Goal: Complete application form

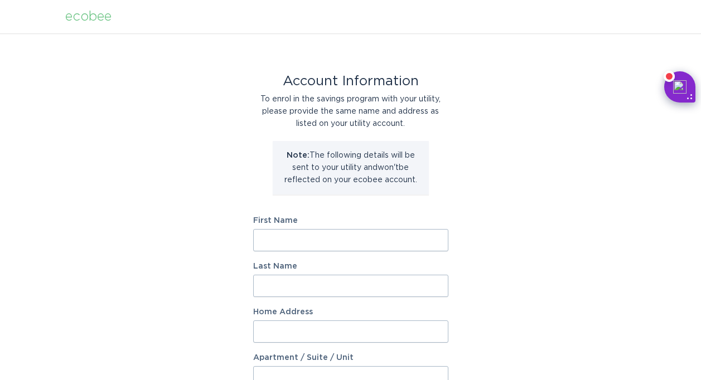
click at [380, 237] on input "First Name" at bounding box center [350, 240] width 195 height 22
type input "[PERSON_NAME]"
type input "Hai"
type input "[STREET_ADDRESS]"
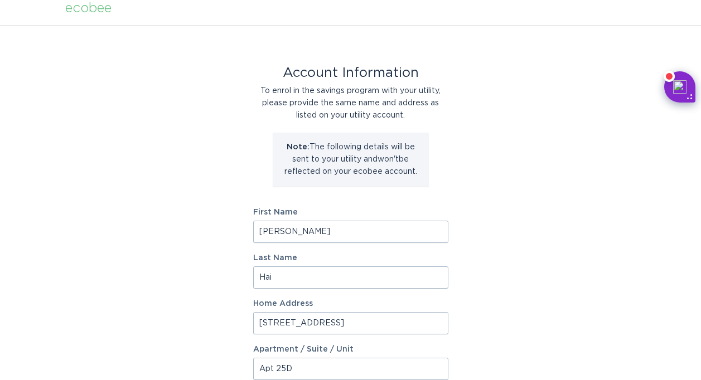
type input "Apt 25D"
click at [498, 277] on div "Account Information To enrol in the savings program with your utility, please p…" at bounding box center [350, 333] width 701 height 616
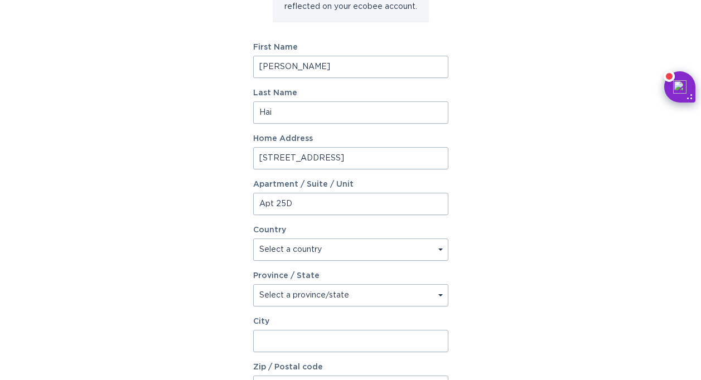
scroll to position [176, 0]
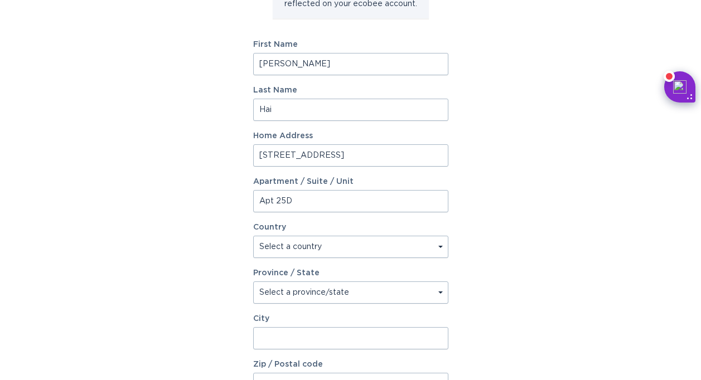
click at [372, 242] on select "Select a country Canada USA" at bounding box center [350, 247] width 195 height 22
select select "US"
click at [253, 236] on select "Select a country Canada USA" at bounding box center [350, 247] width 195 height 22
click at [356, 290] on select "Select a province/state Alabama Alaska American Samoa Arizona Arkansas Californ…" at bounding box center [350, 293] width 195 height 22
select select "NY"
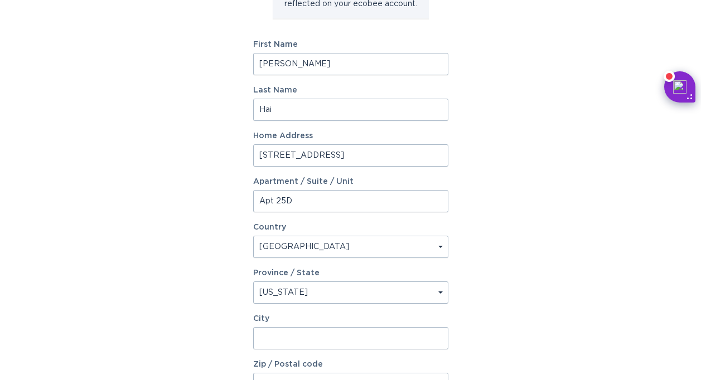
click at [253, 282] on select "Select a province/state Alabama Alaska American Samoa Arizona Arkansas Californ…" at bounding box center [350, 293] width 195 height 22
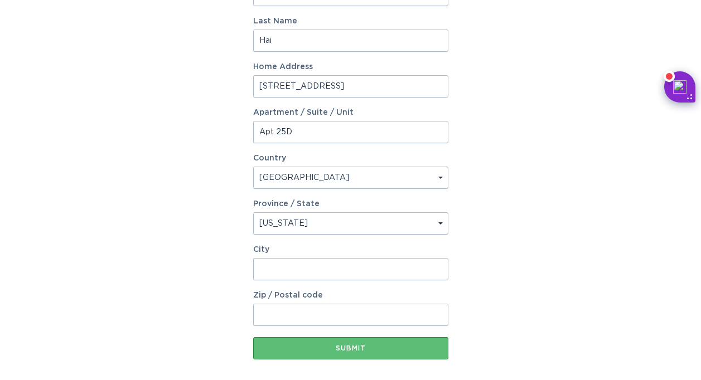
scroll to position [249, 0]
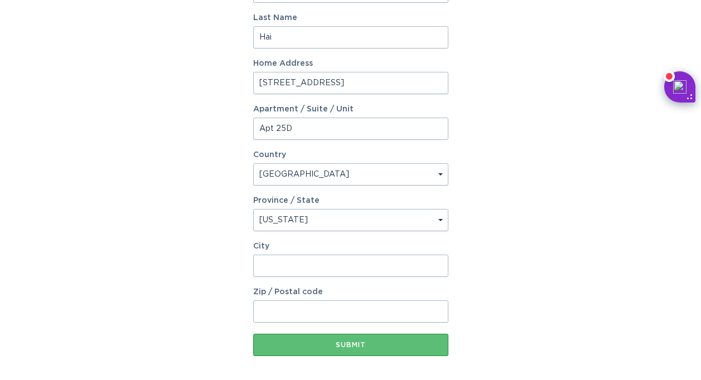
click at [315, 258] on input "City" at bounding box center [350, 266] width 195 height 22
type input "New York"
type input "10023"
click at [502, 276] on div "Account Information To enrol in the savings program with your utility, please p…" at bounding box center [350, 93] width 701 height 616
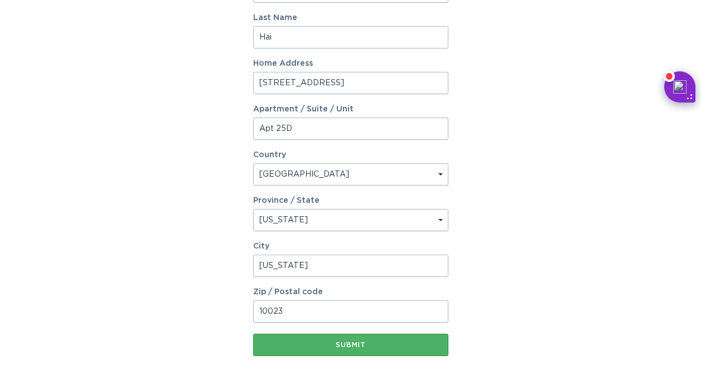
click at [379, 343] on div "Submit" at bounding box center [351, 345] width 184 height 7
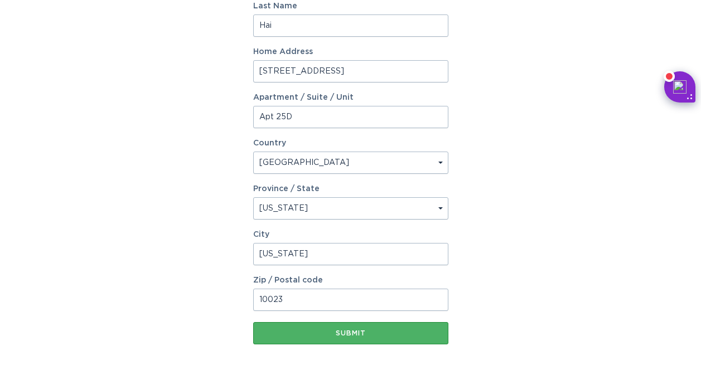
click at [375, 333] on div "Submit" at bounding box center [351, 333] width 184 height 7
